Goal: Task Accomplishment & Management: Manage account settings

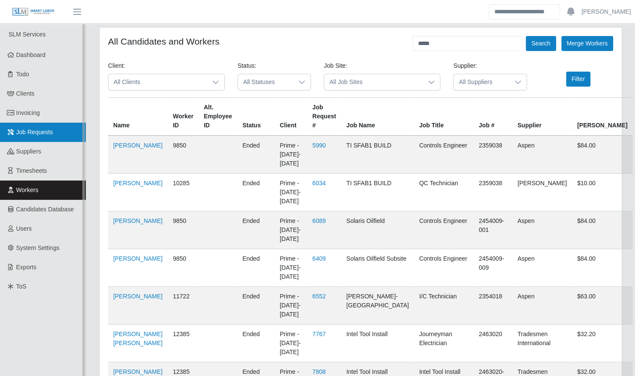
click at [43, 129] on span "Job Requests" at bounding box center [34, 132] width 37 height 7
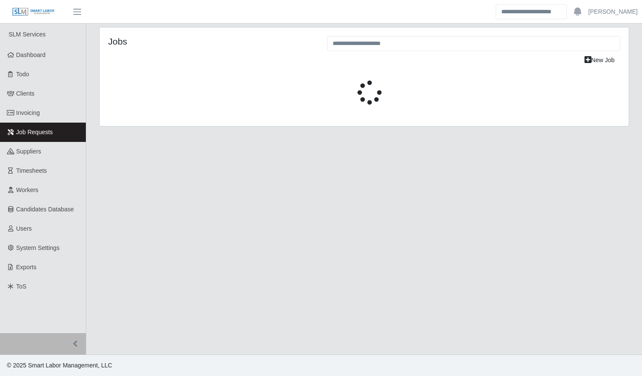
select select "****"
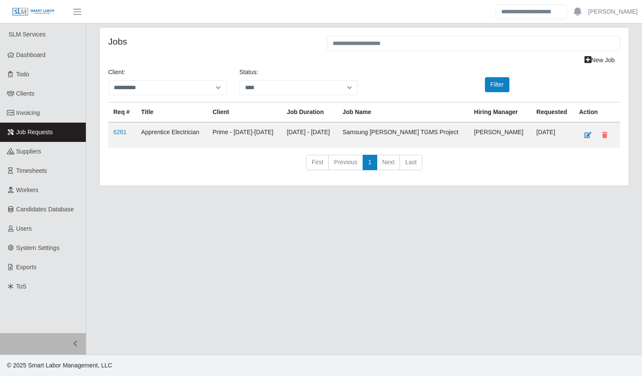
click at [581, 243] on main "**********" at bounding box center [364, 189] width 556 height 331
drag, startPoint x: 27, startPoint y: 187, endPoint x: 101, endPoint y: 167, distance: 77.2
click at [27, 187] on span "Workers" at bounding box center [27, 190] width 22 height 7
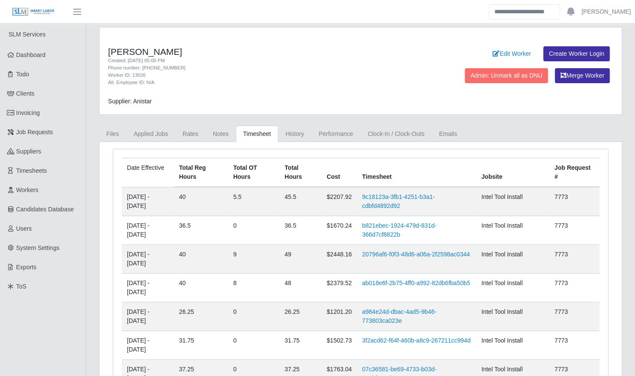
drag, startPoint x: 23, startPoint y: 95, endPoint x: 101, endPoint y: 113, distance: 80.5
click at [23, 95] on span "Clients" at bounding box center [25, 93] width 18 height 7
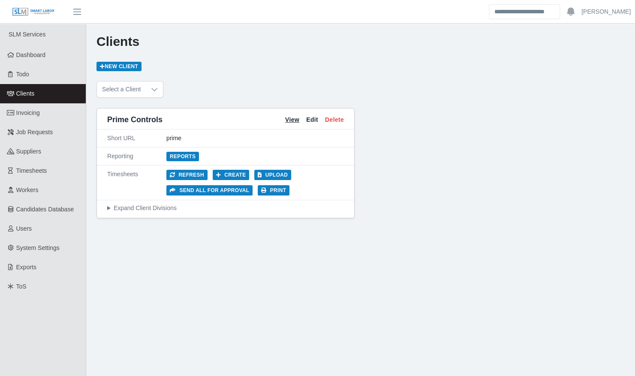
click at [293, 120] on link "View" at bounding box center [292, 119] width 14 height 9
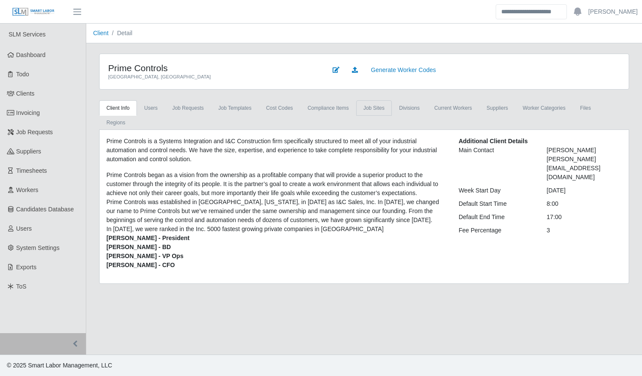
click at [368, 108] on link "job sites" at bounding box center [374, 107] width 36 height 15
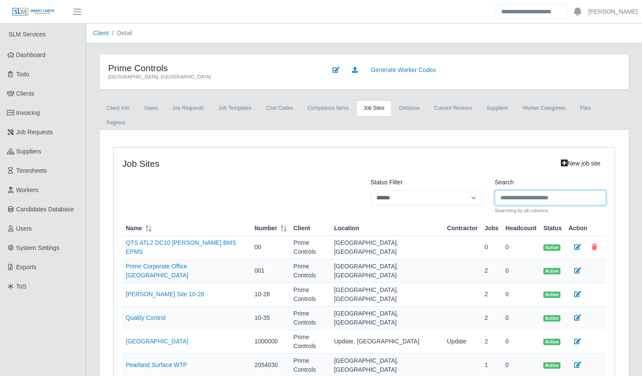
click at [512, 190] on input "Search" at bounding box center [550, 197] width 111 height 15
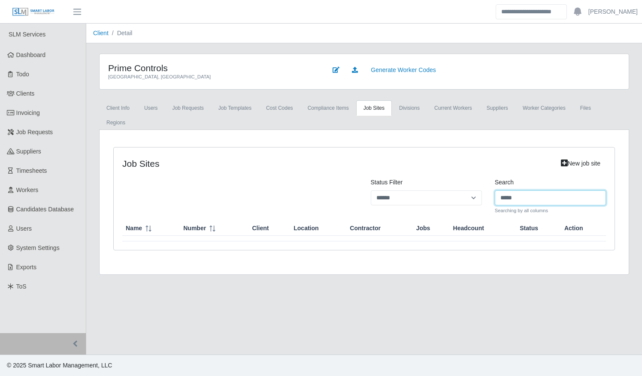
type input "*****"
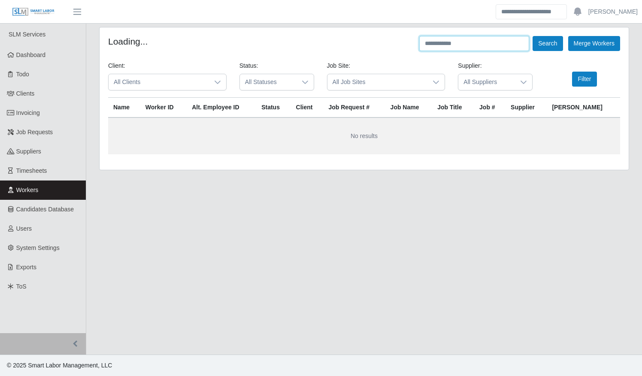
click at [483, 47] on input "text" at bounding box center [474, 43] width 110 height 15
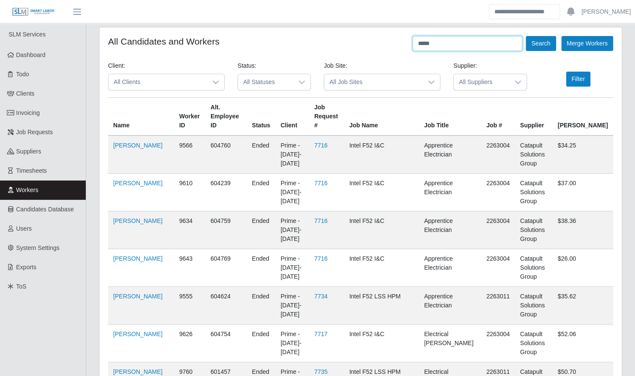
type input "*****"
click at [526, 36] on button "Search" at bounding box center [541, 43] width 30 height 15
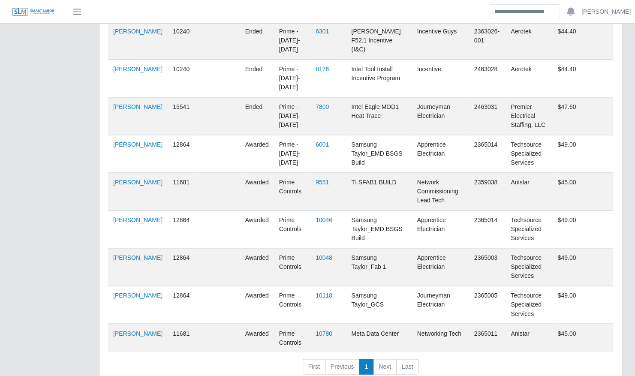
scroll to position [684, 0]
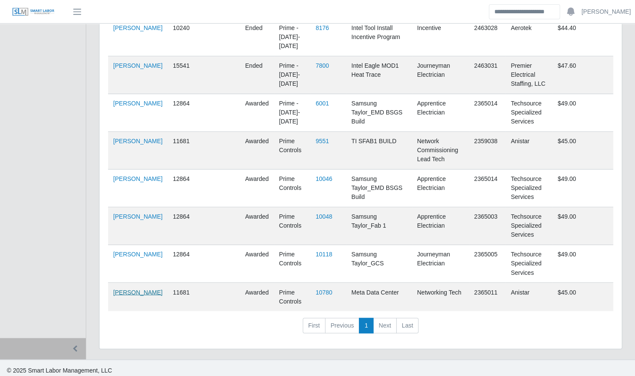
click at [137, 289] on link "[PERSON_NAME]" at bounding box center [137, 292] width 49 height 7
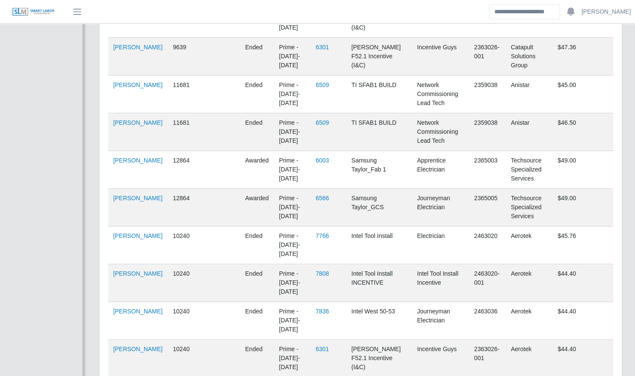
scroll to position [0, 0]
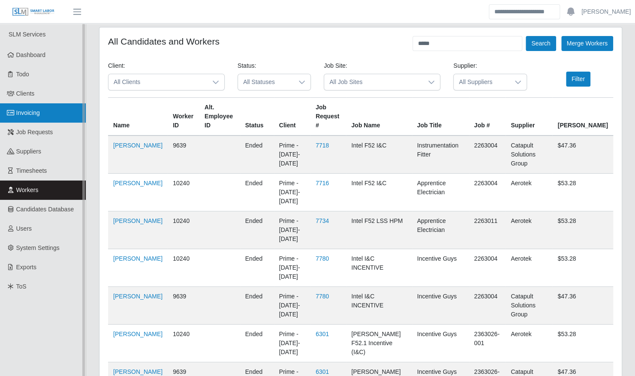
click at [31, 116] on span "Invoicing" at bounding box center [28, 112] width 24 height 7
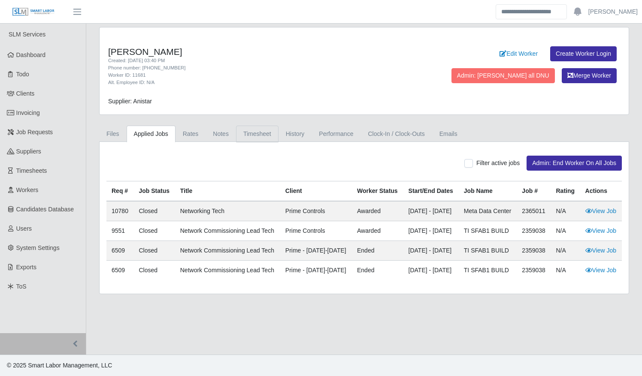
click at [247, 130] on link "Timesheet" at bounding box center [257, 134] width 42 height 17
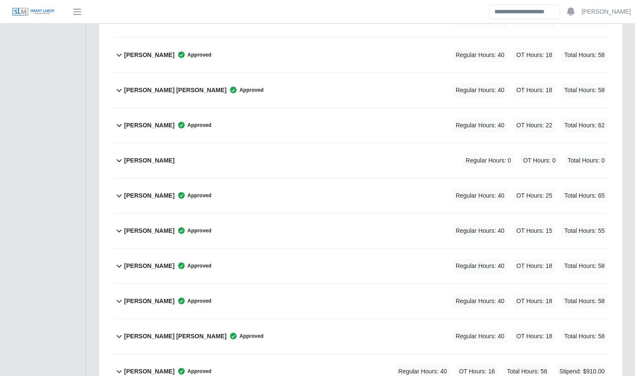
scroll to position [1375, 0]
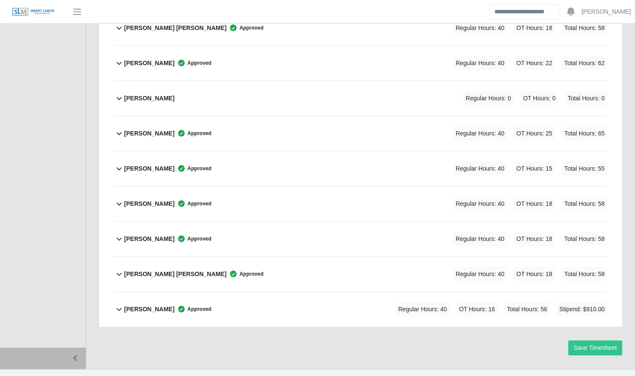
click at [327, 292] on div "[PERSON_NAME] Approved Regular Hours: 40 OT Hours: 16 Total Hours: 56 Stipend: …" at bounding box center [365, 309] width 483 height 35
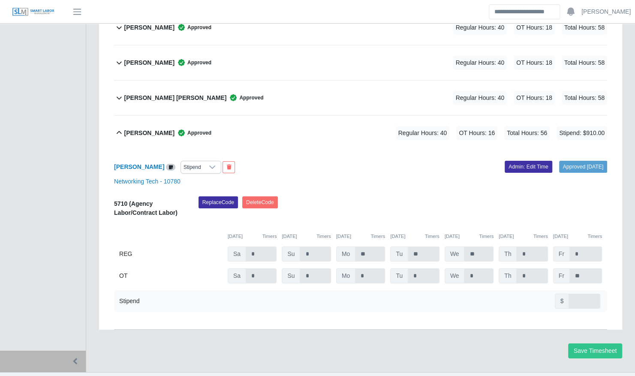
scroll to position [1554, 0]
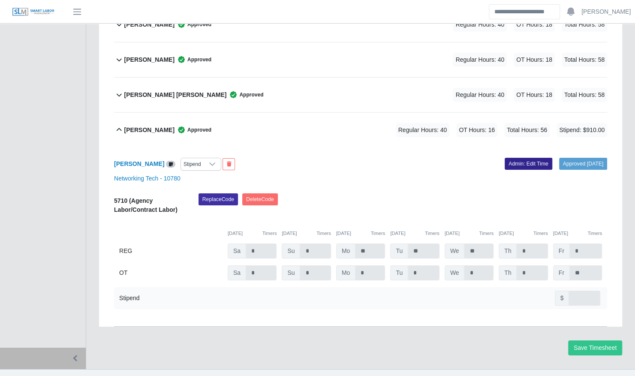
click at [511, 158] on link "Admin: Edit Time" at bounding box center [529, 164] width 48 height 12
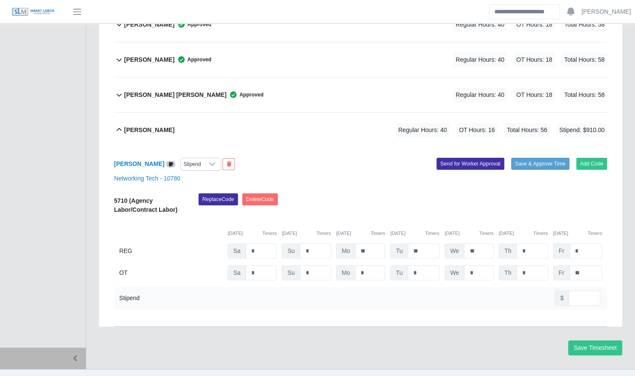
click at [183, 158] on div "Stipend" at bounding box center [192, 164] width 23 height 12
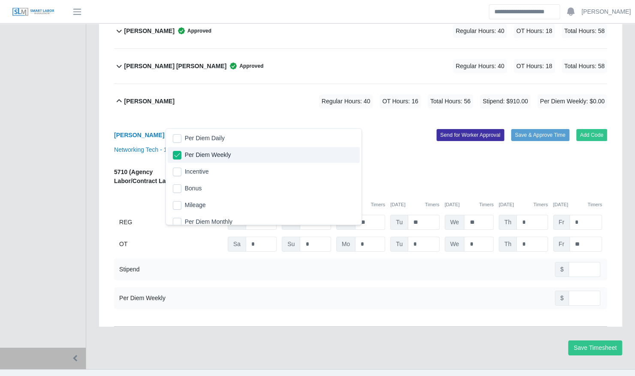
scroll to position [5, 0]
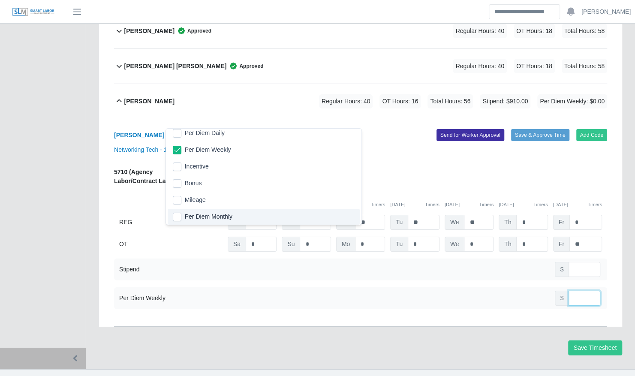
click at [579, 291] on input "number" at bounding box center [585, 298] width 32 height 15
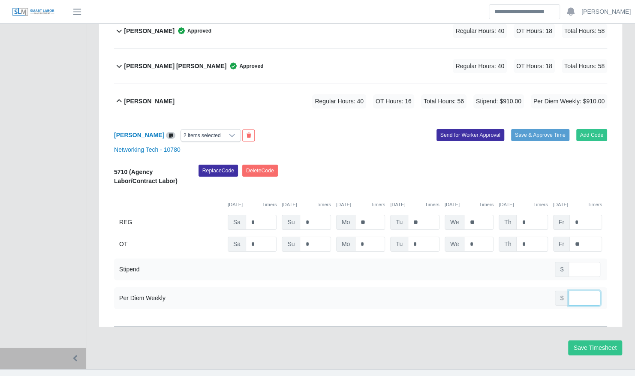
type input "***"
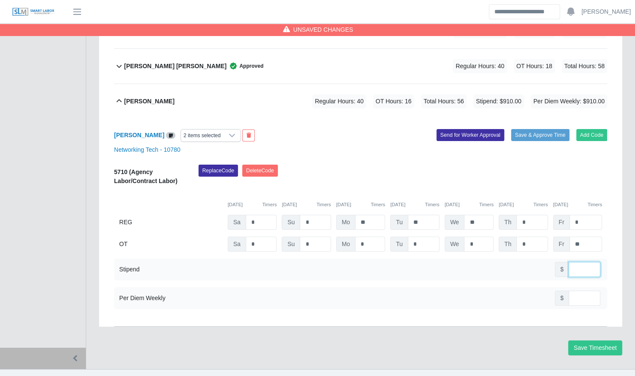
drag, startPoint x: 584, startPoint y: 255, endPoint x: 565, endPoint y: 254, distance: 19.8
click at [565, 262] on div "$ ***" at bounding box center [577, 269] width 45 height 15
click at [544, 129] on button "Save & Approve Time" at bounding box center [540, 135] width 58 height 12
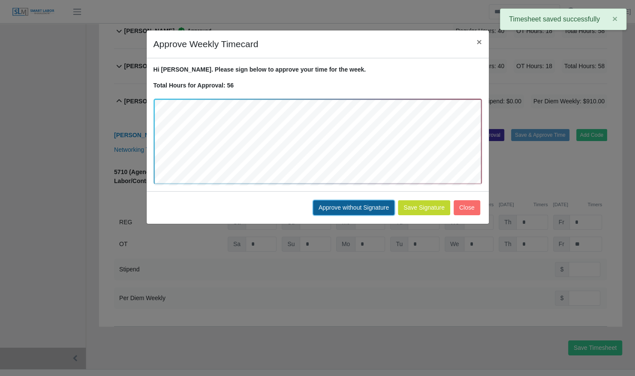
click at [342, 202] on button "Approve without Signature" at bounding box center [354, 207] width 82 height 15
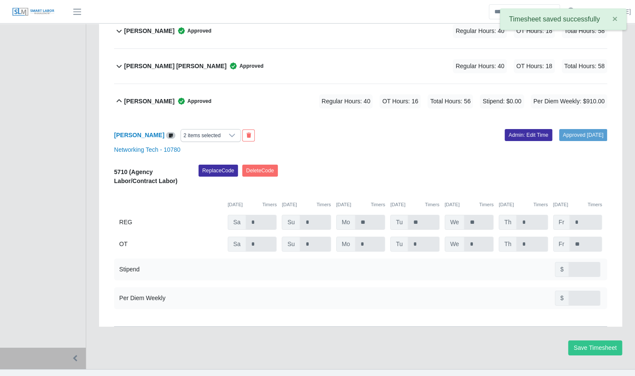
click at [181, 130] on div "2 items selected" at bounding box center [202, 136] width 42 height 12
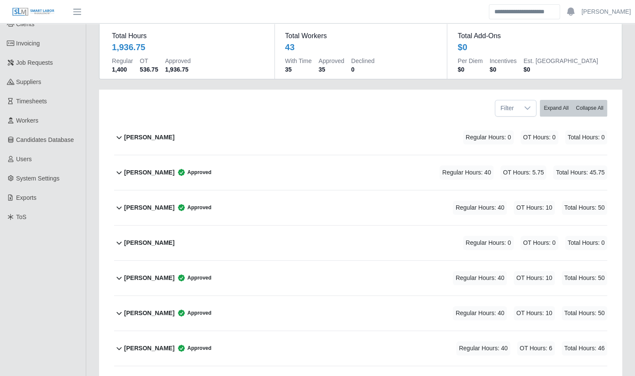
scroll to position [0, 0]
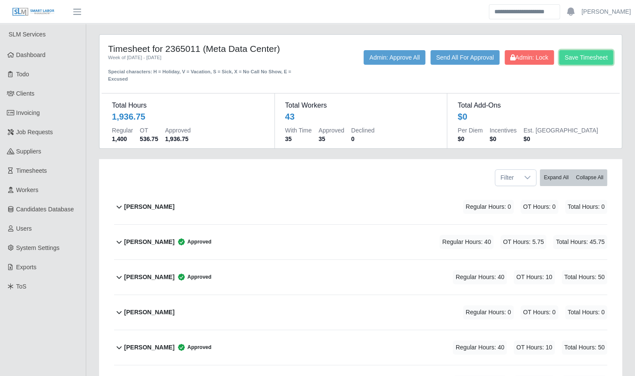
click at [570, 53] on button "Save Timesheet" at bounding box center [586, 57] width 54 height 15
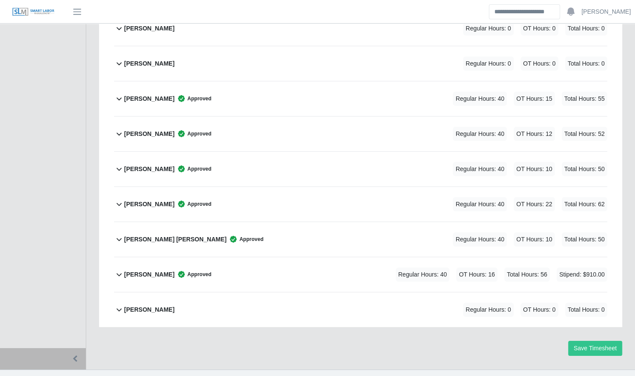
click at [335, 260] on div "Vince Vough Approved Regular Hours: 40 OT Hours: 16 Total Hours: 56 Stipend: $9…" at bounding box center [365, 274] width 483 height 35
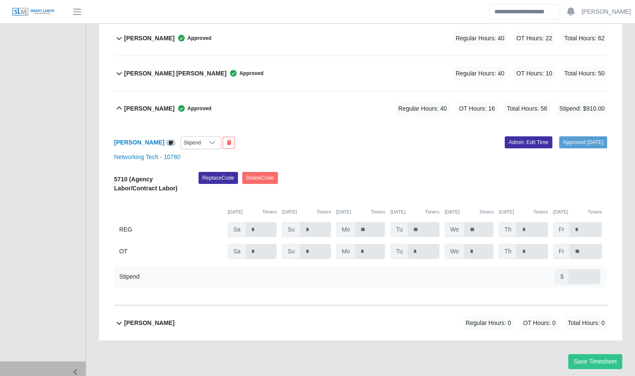
scroll to position [1624, 0]
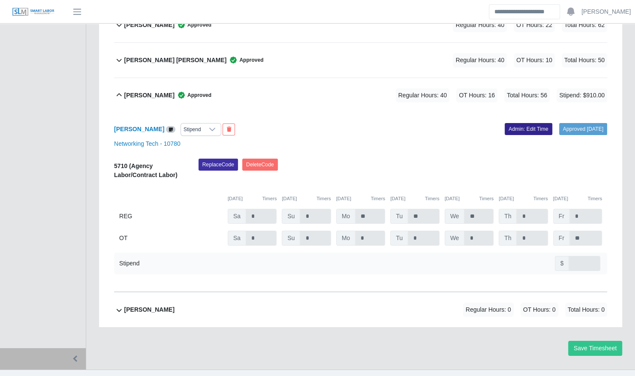
click at [511, 123] on link "Admin: Edit Time" at bounding box center [529, 129] width 48 height 12
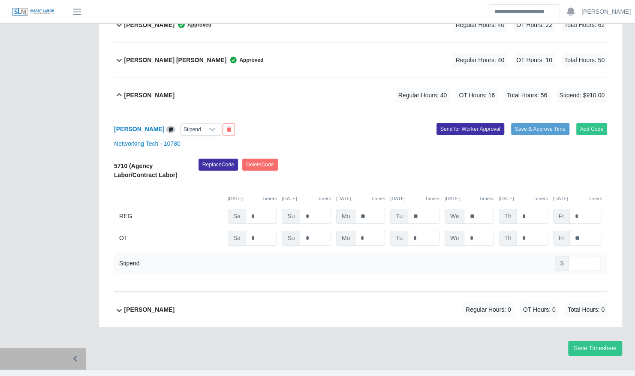
click at [183, 124] on div "Stipend" at bounding box center [192, 130] width 23 height 12
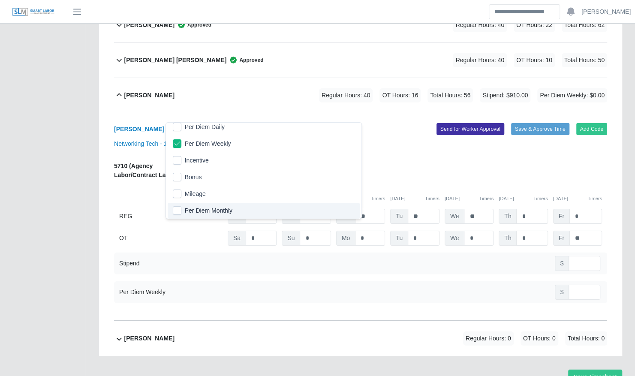
scroll to position [1653, 0]
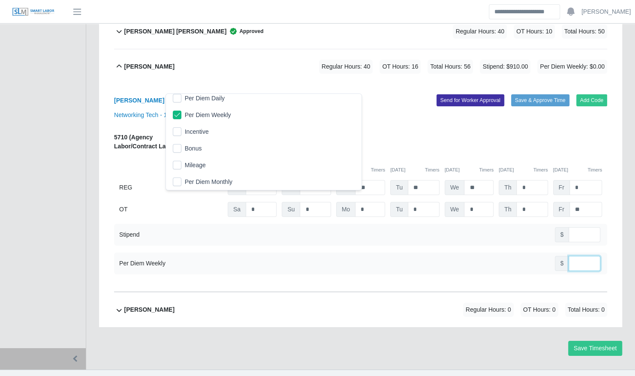
click at [573, 256] on input "number" at bounding box center [585, 263] width 32 height 15
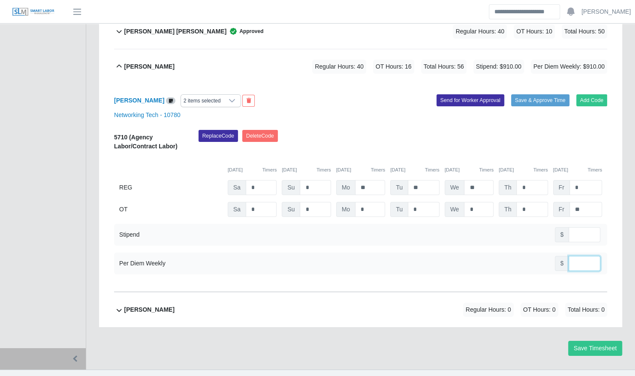
type input "***"
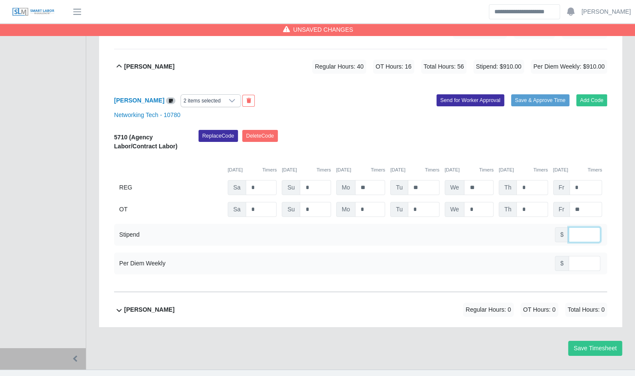
drag, startPoint x: 583, startPoint y: 217, endPoint x: 570, endPoint y: 218, distance: 12.9
click at [570, 227] on input "***" at bounding box center [585, 234] width 32 height 15
click at [537, 94] on button "Save & Approve Time" at bounding box center [540, 100] width 58 height 12
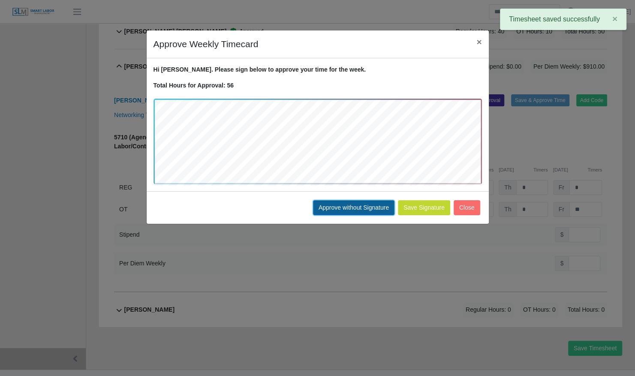
click at [368, 206] on button "Approve without Signature" at bounding box center [354, 207] width 82 height 15
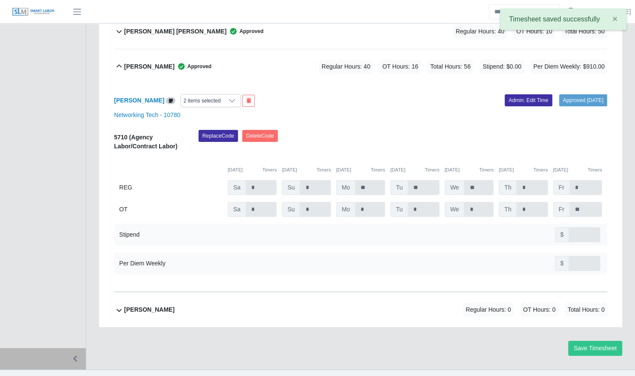
click at [203, 95] on div "2 items selected" at bounding box center [202, 101] width 42 height 12
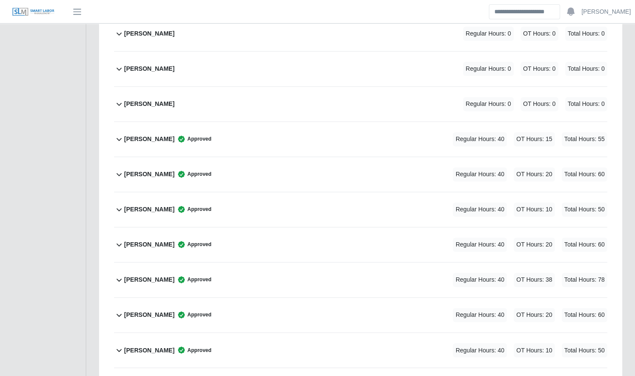
scroll to position [0, 0]
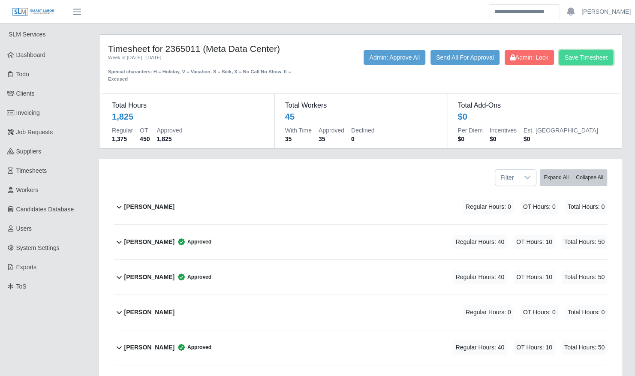
click at [604, 54] on button "Save Timesheet" at bounding box center [586, 57] width 54 height 15
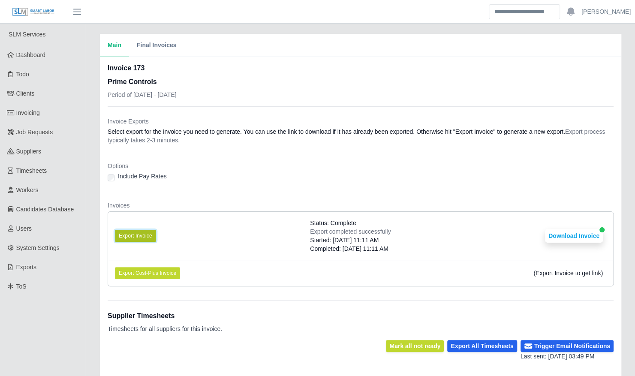
click at [142, 236] on button "Export Invoice" at bounding box center [135, 236] width 41 height 12
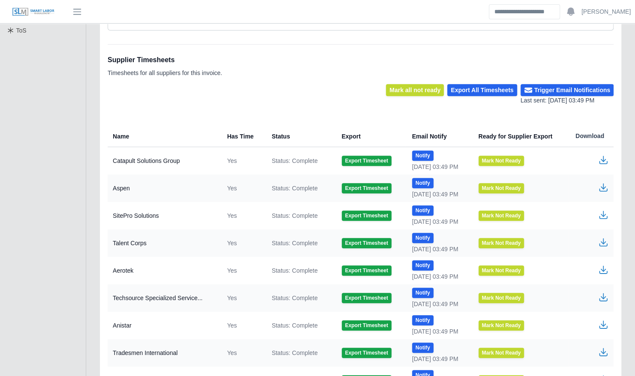
scroll to position [287, 0]
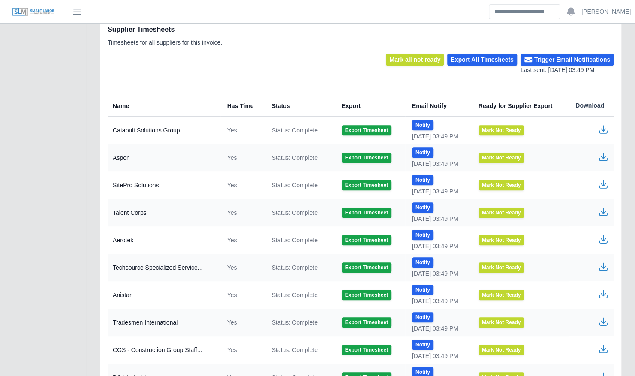
click at [603, 293] on icon "button" at bounding box center [603, 293] width 5 height 6
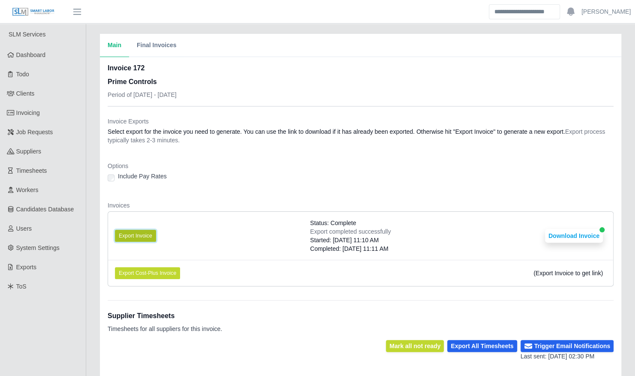
click at [144, 237] on button "Export Invoice" at bounding box center [135, 236] width 41 height 12
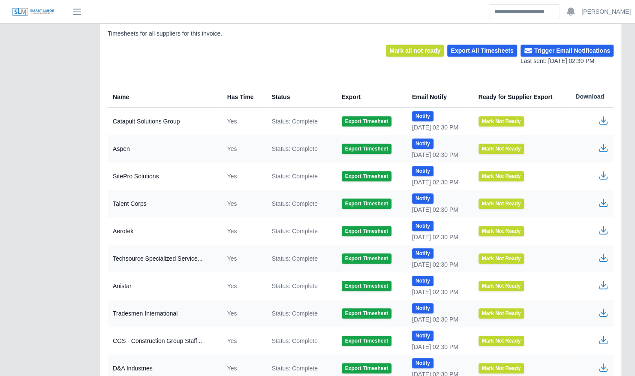
scroll to position [296, 0]
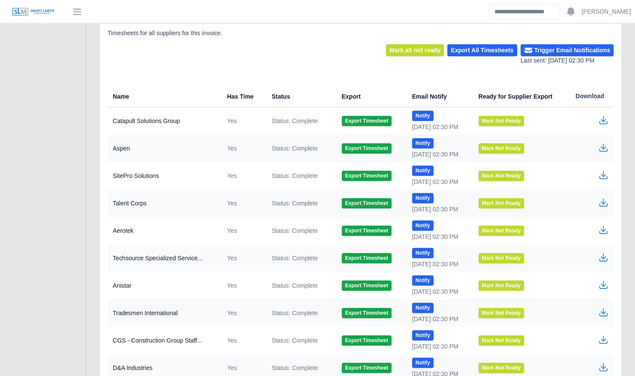
click at [604, 285] on icon "button" at bounding box center [603, 285] width 10 height 10
